Goal: Task Accomplishment & Management: Complete application form

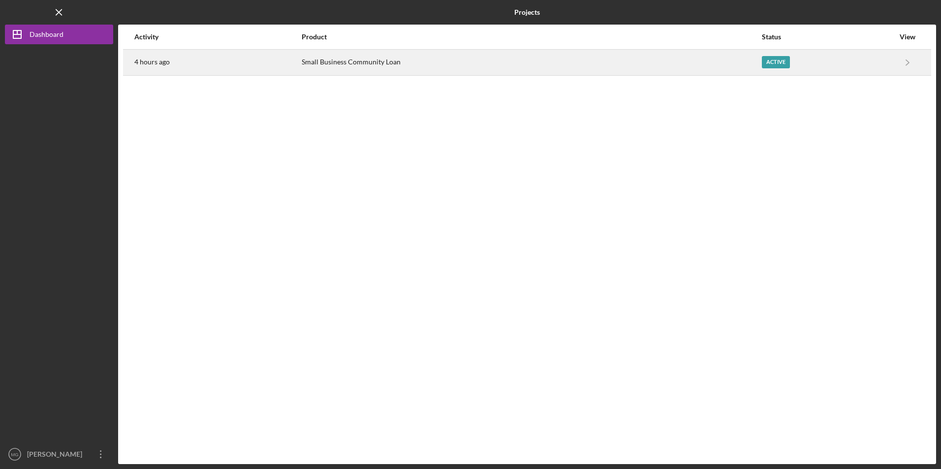
click at [311, 62] on div "Small Business Community Loan" at bounding box center [531, 62] width 459 height 25
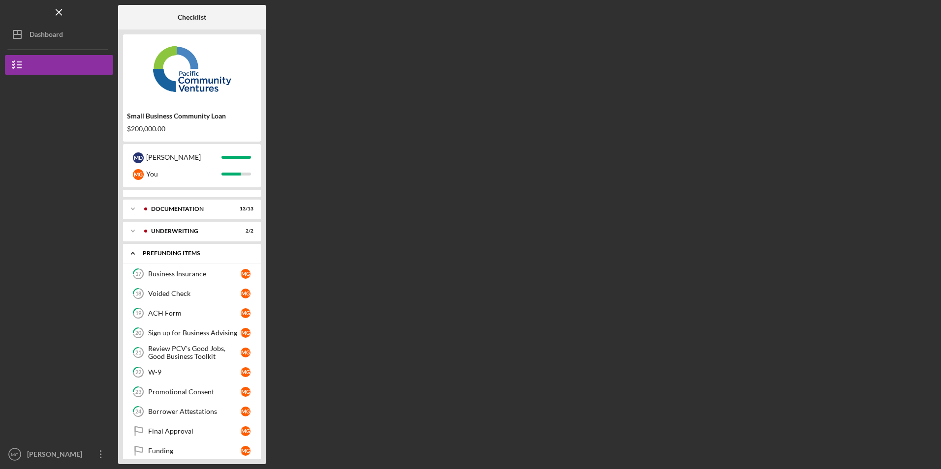
scroll to position [24, 0]
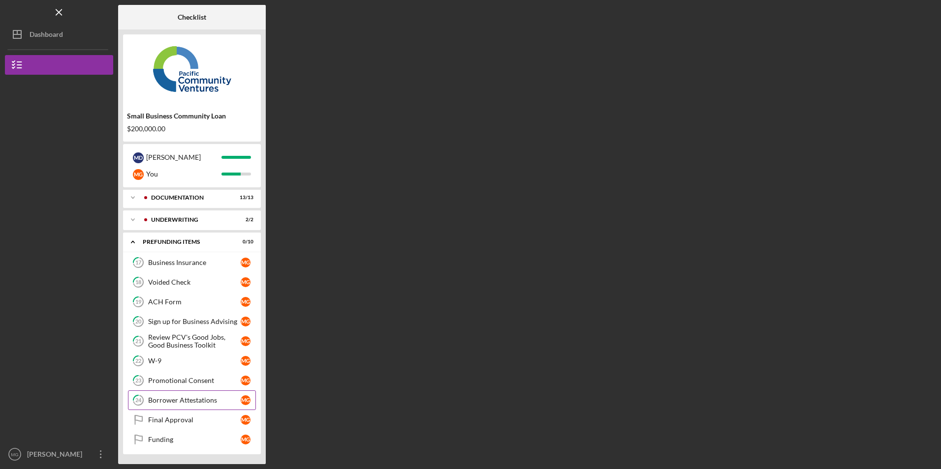
click at [169, 404] on div "Borrower Attestations" at bounding box center [194, 401] width 92 height 8
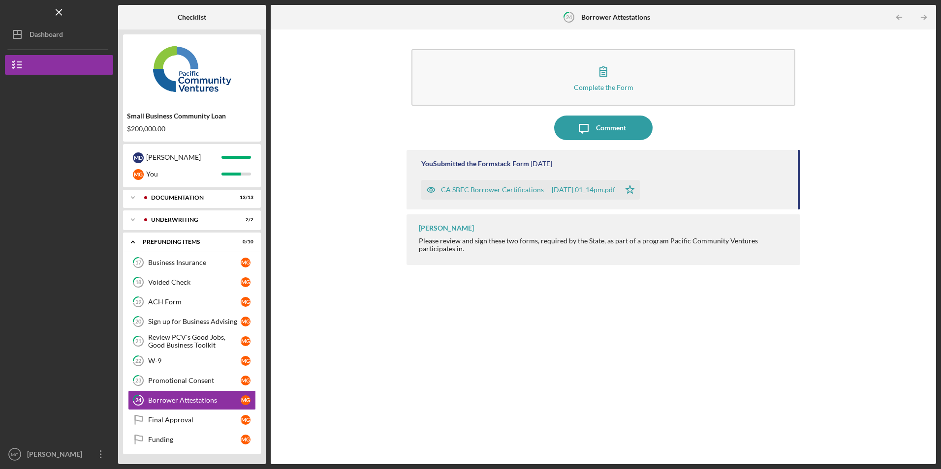
click at [511, 189] on div "CA SBFC Borrower Certifications -- [DATE] 01_14pm.pdf" at bounding box center [528, 190] width 174 height 8
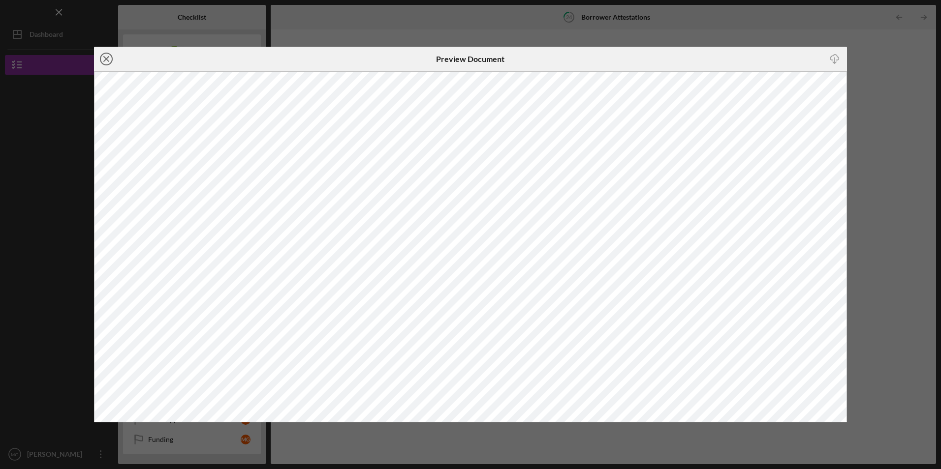
click at [107, 60] on line at bounding box center [106, 59] width 5 height 5
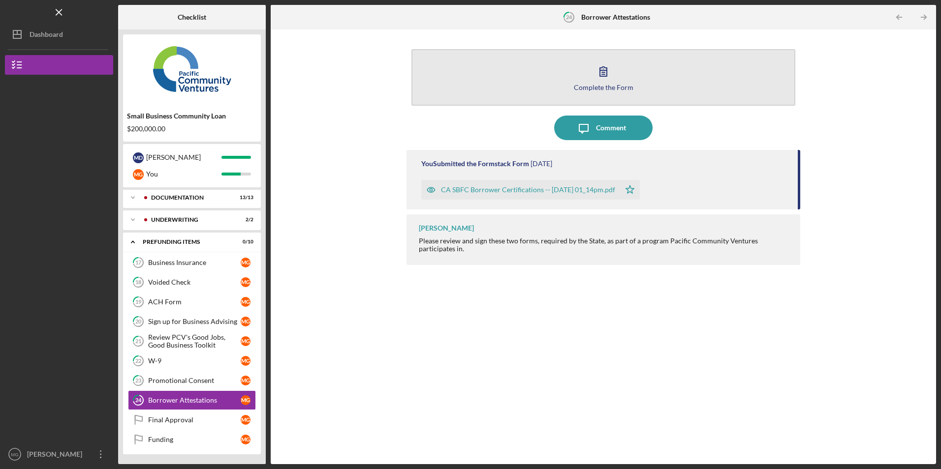
click at [545, 66] on button "Complete the Form Form" at bounding box center [602, 77] width 383 height 57
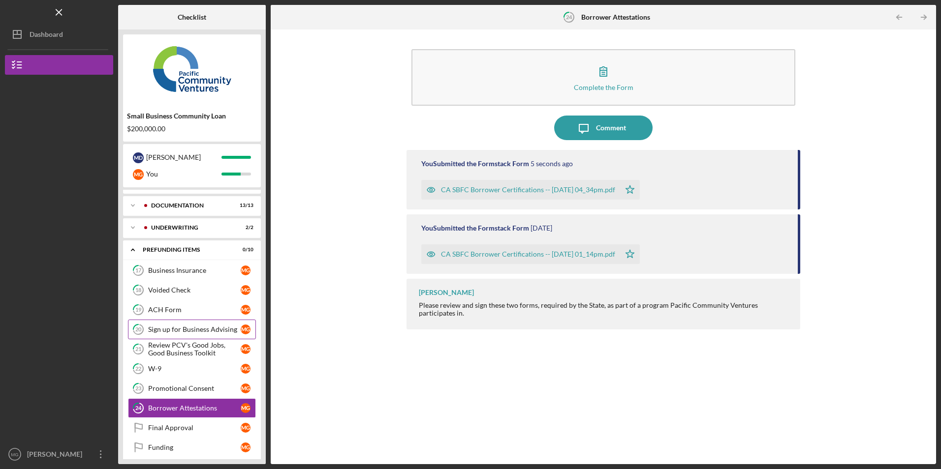
scroll to position [24, 0]
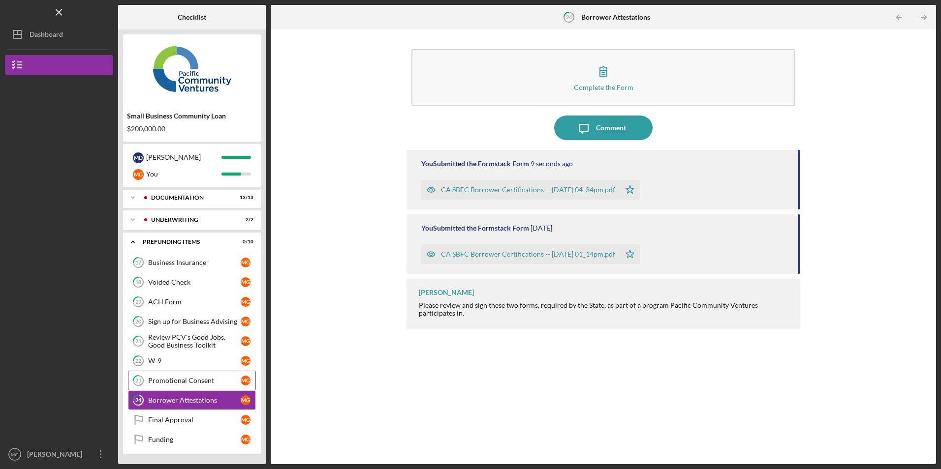
click at [161, 379] on div "Promotional Consent" at bounding box center [194, 381] width 92 height 8
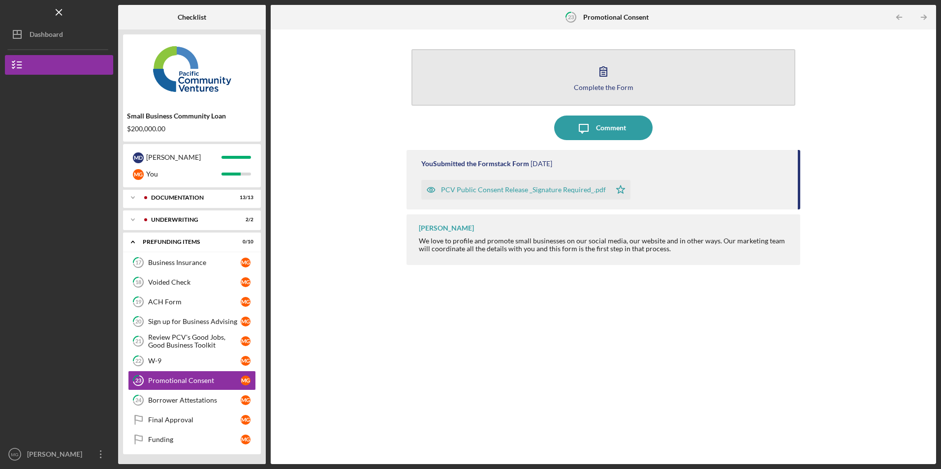
click at [514, 91] on button "Complete the Form Form" at bounding box center [602, 77] width 383 height 57
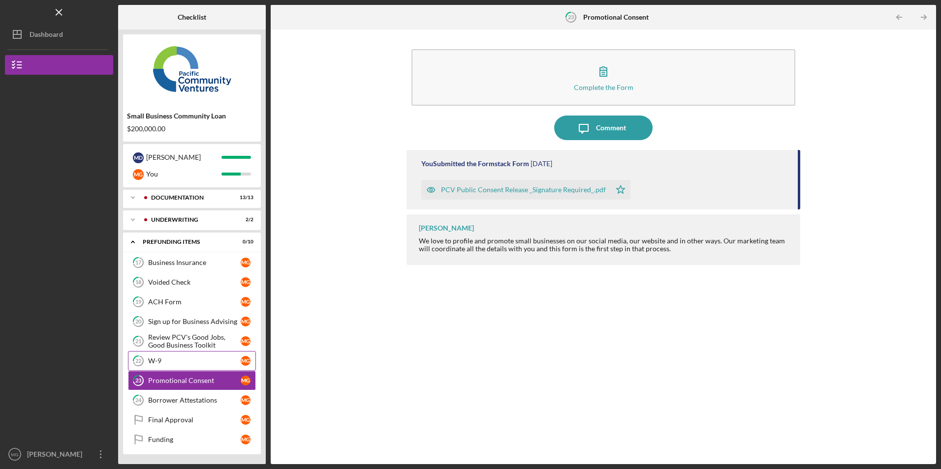
click at [169, 364] on div "W-9" at bounding box center [194, 361] width 92 height 8
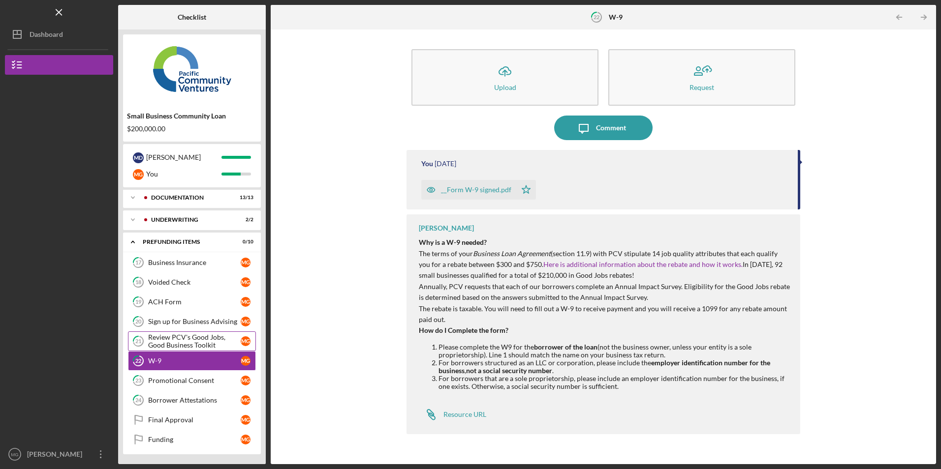
click at [179, 338] on div "Review PCV's Good Jobs, Good Business Toolkit" at bounding box center [194, 342] width 92 height 16
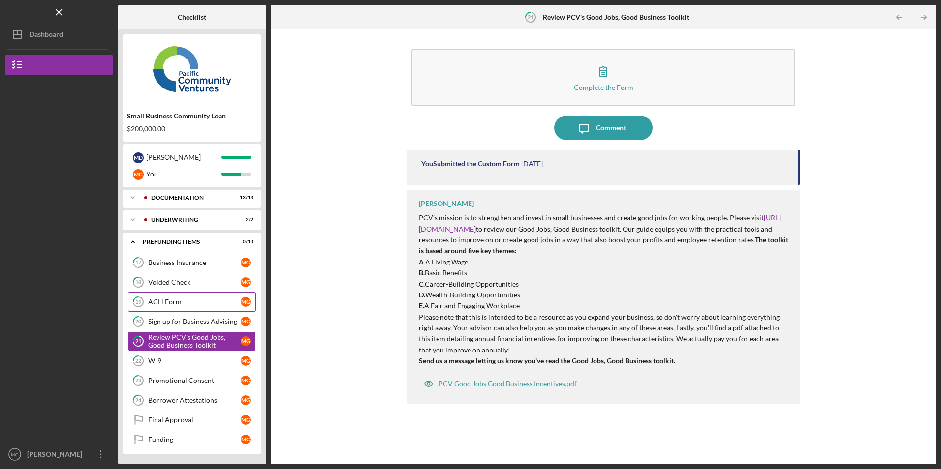
click at [181, 304] on div "ACH Form" at bounding box center [194, 302] width 92 height 8
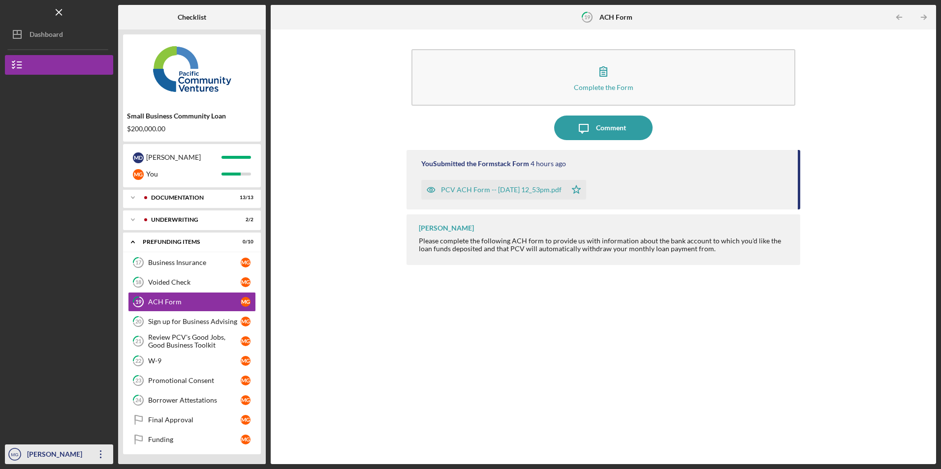
click at [103, 451] on icon "Icon/Overflow" at bounding box center [101, 454] width 25 height 25
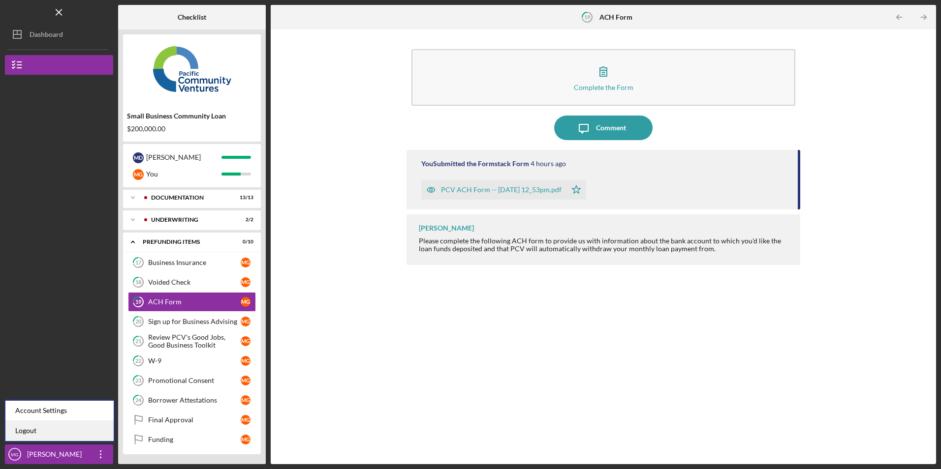
click at [85, 434] on link "Logout" at bounding box center [59, 431] width 108 height 20
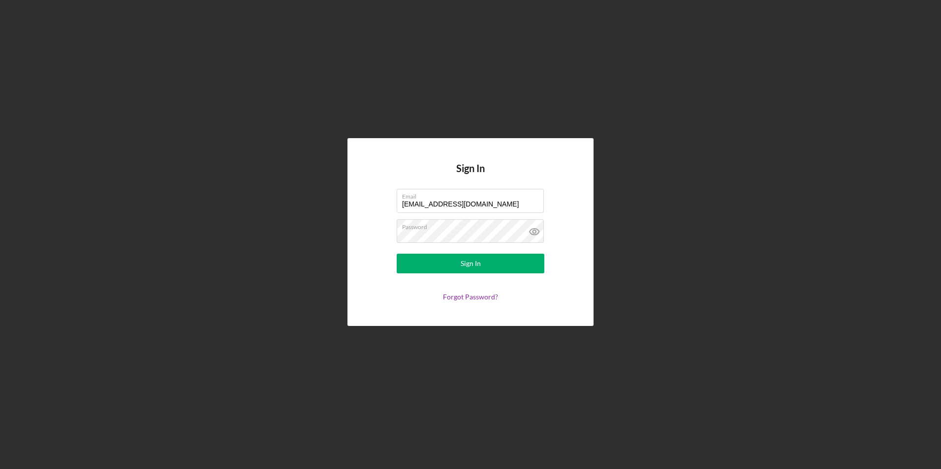
drag, startPoint x: 476, startPoint y: 204, endPoint x: 342, endPoint y: 187, distance: 135.4
click at [323, 187] on div "Sign In Email juanashhc@ymail.com Password Sign In Forgot Password?" at bounding box center [470, 232] width 931 height 464
type input "mlupedelgadillo@gmail.com"
click at [415, 261] on button "Sign In" at bounding box center [471, 264] width 148 height 20
